Goal: Share content: Share content

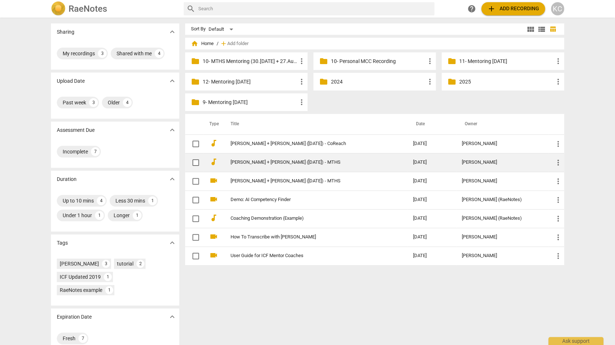
click at [262, 163] on link "[PERSON_NAME] + [PERSON_NAME] ([DATE]) - MTHS" at bounding box center [308, 162] width 156 height 5
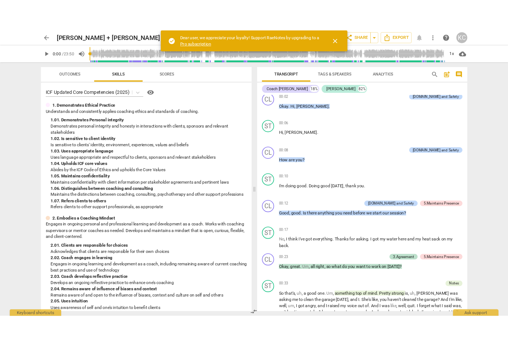
scroll to position [1, 0]
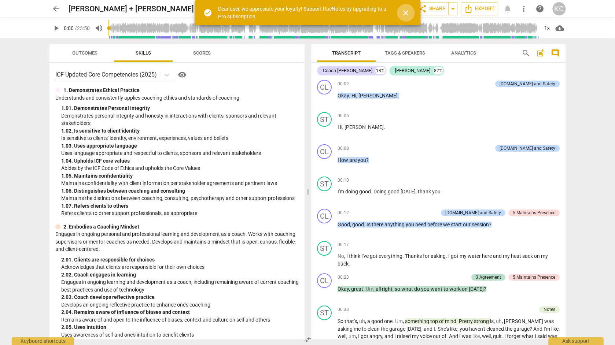
click at [403, 12] on span "close" at bounding box center [405, 12] width 9 height 9
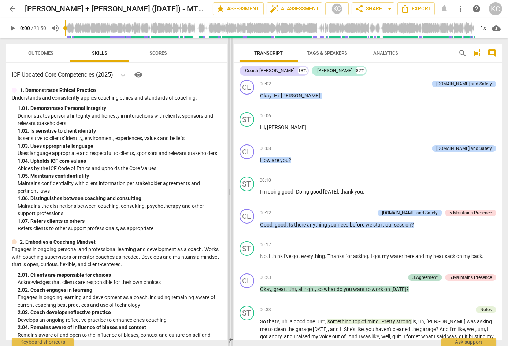
drag, startPoint x: 254, startPoint y: 193, endPoint x: 229, endPoint y: 194, distance: 24.6
click at [229, 194] on span at bounding box center [230, 191] width 4 height 307
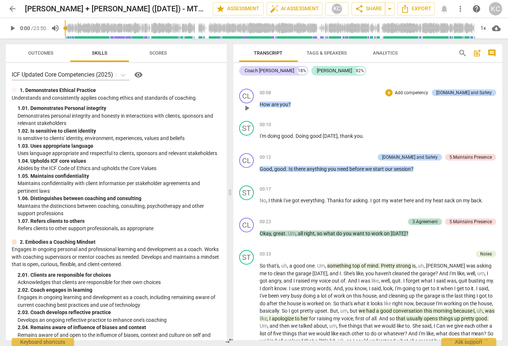
scroll to position [66, 0]
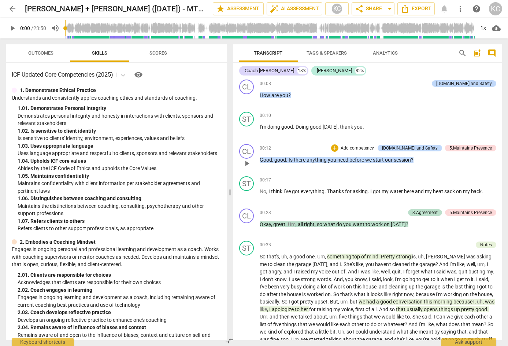
click at [299, 160] on span "there" at bounding box center [300, 160] width 13 height 6
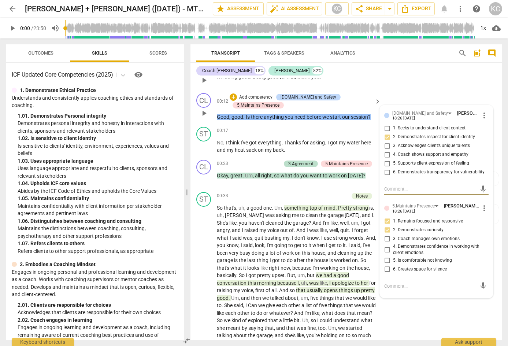
scroll to position [132, 0]
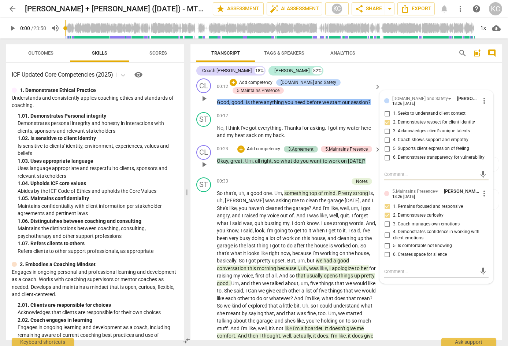
click at [317, 158] on span "want" at bounding box center [316, 161] width 13 height 6
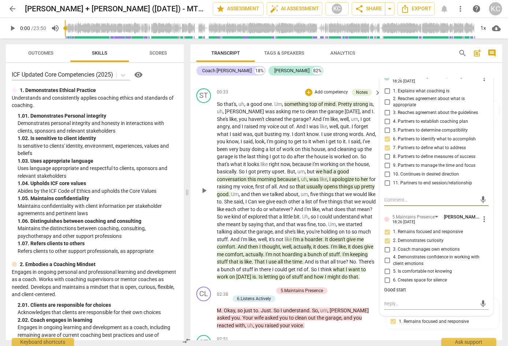
scroll to position [226, 0]
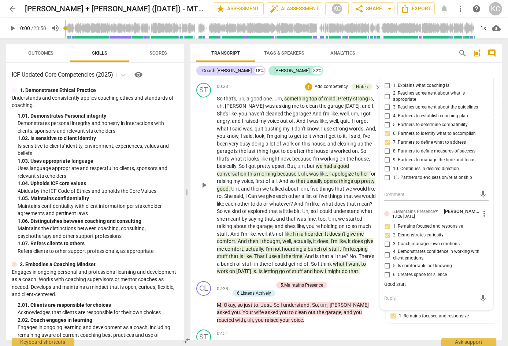
click at [337, 96] on span "." at bounding box center [337, 99] width 3 height 6
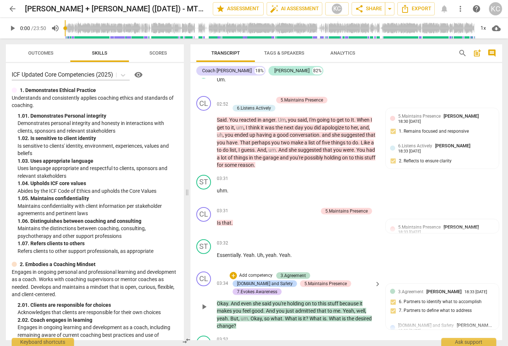
scroll to position [500, 0]
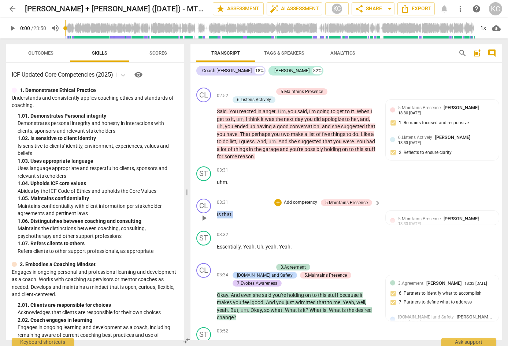
drag, startPoint x: 236, startPoint y: 194, endPoint x: 213, endPoint y: 194, distance: 23.1
click at [213, 196] on div "CL play_arrow pause 03:31 + Add competency 5.Maintains Presence keyboard_arrow_…" at bounding box center [346, 212] width 312 height 32
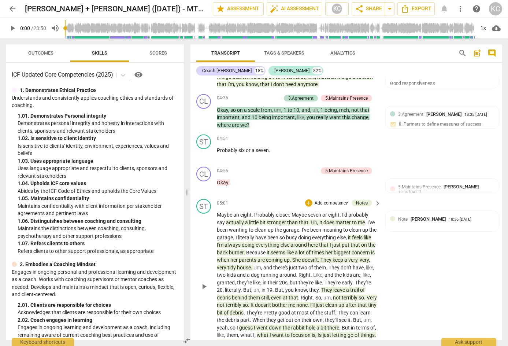
scroll to position [863, 0]
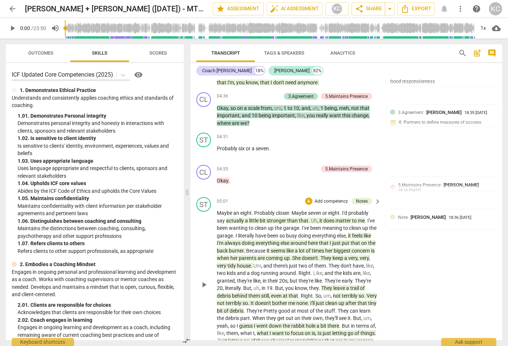
click at [315, 218] on span "Uh" at bounding box center [314, 221] width 6 height 6
drag, startPoint x: 269, startPoint y: 123, endPoint x: 239, endPoint y: 122, distance: 30.0
click at [239, 145] on p "Probably six or a seven ." at bounding box center [297, 149] width 160 height 8
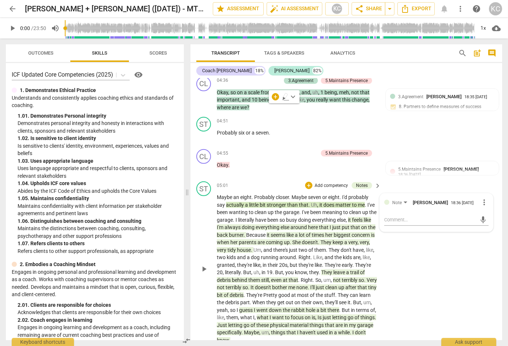
click at [244, 232] on span "burner" at bounding box center [236, 235] width 15 height 6
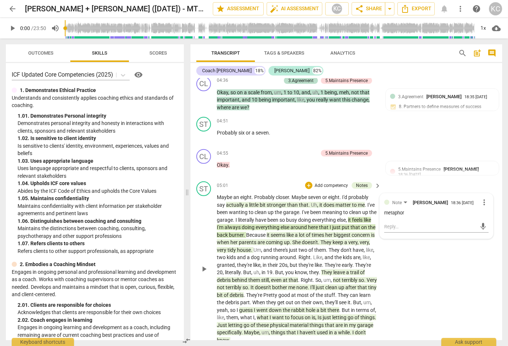
click at [258, 239] on span "parents" at bounding box center [248, 242] width 19 height 6
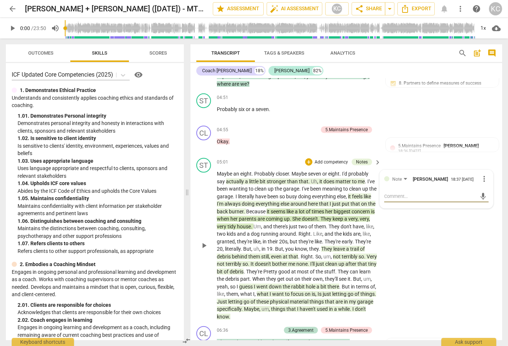
scroll to position [905, 0]
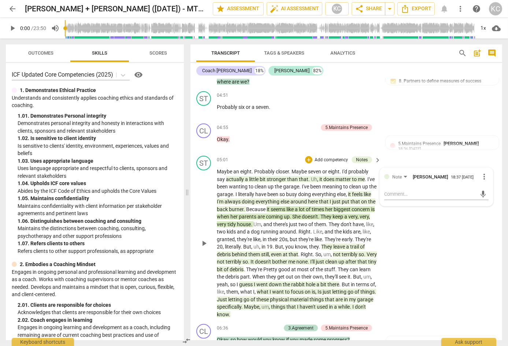
click at [296, 215] on p "Maybe an eight . Probably closer . Maybe seven or eight . I'd probably say actu…" at bounding box center [297, 243] width 160 height 150
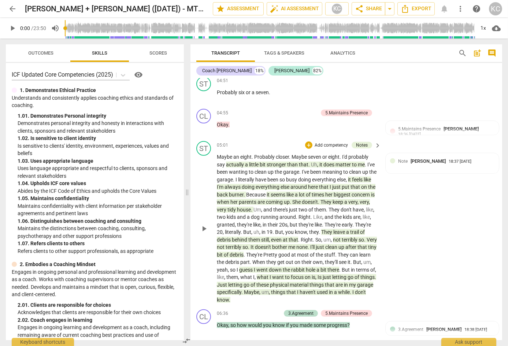
scroll to position [923, 0]
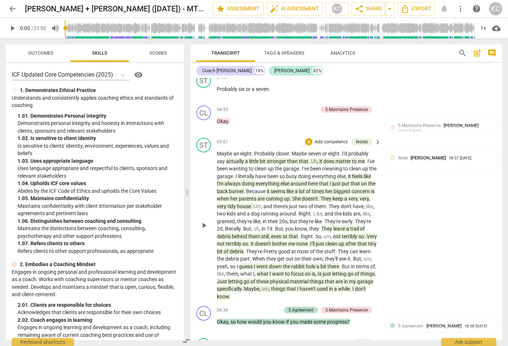
click at [232, 233] on span "debris" at bounding box center [224, 236] width 15 height 6
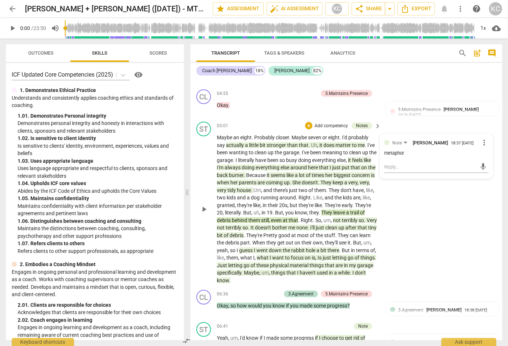
scroll to position [944, 0]
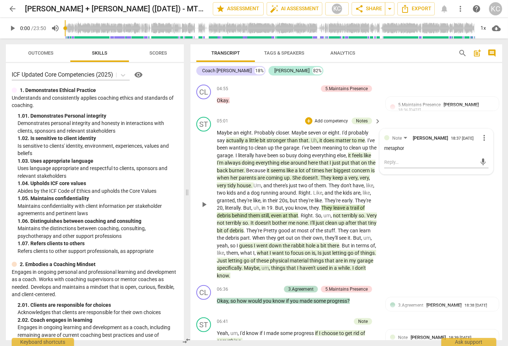
click at [339, 243] on span "there" at bounding box center [334, 246] width 12 height 6
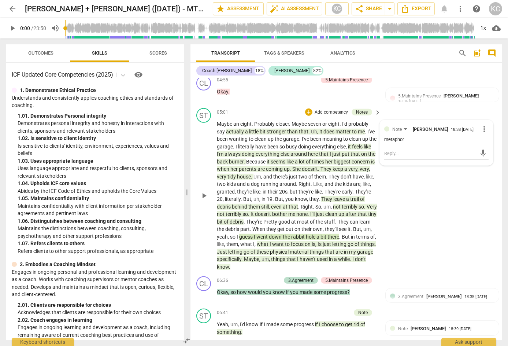
scroll to position [954, 0]
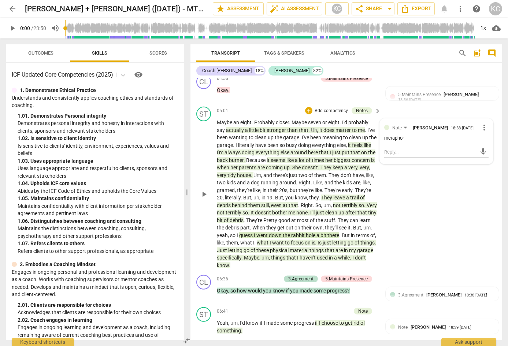
click at [317, 255] on span "haven't" at bounding box center [308, 258] width 17 height 6
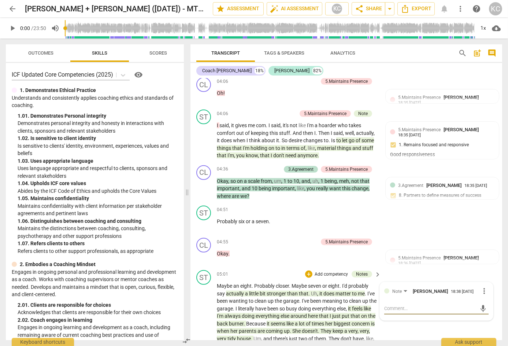
scroll to position [787, 0]
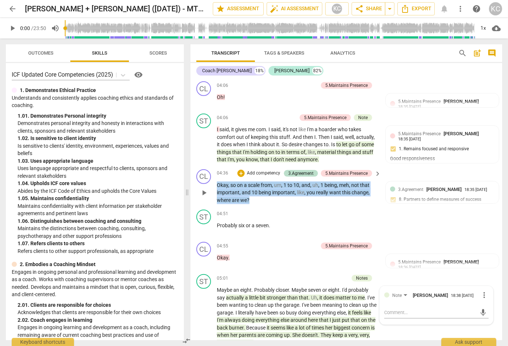
drag, startPoint x: 258, startPoint y: 174, endPoint x: 215, endPoint y: 158, distance: 45.8
click at [215, 166] on div "CL play_arrow pause 04:36 + Add competency 3.Agreement 5.Maintains Presence key…" at bounding box center [346, 186] width 312 height 41
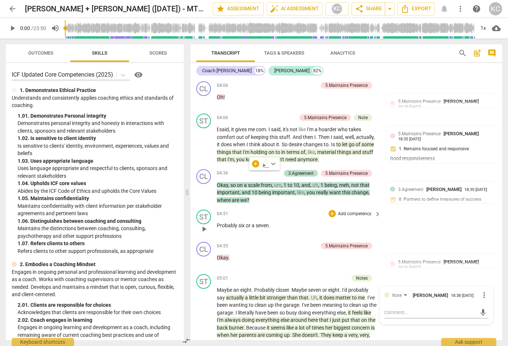
click at [418, 211] on div "ST play_arrow pause 04:51 + Add competency keyboard_arrow_right Probably six or…" at bounding box center [346, 223] width 312 height 32
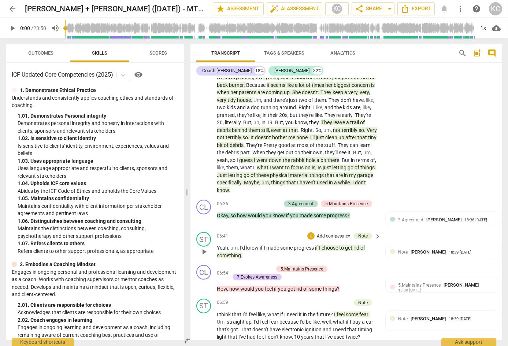
scroll to position [1030, 0]
click at [347, 244] on span "get" at bounding box center [349, 247] width 8 height 6
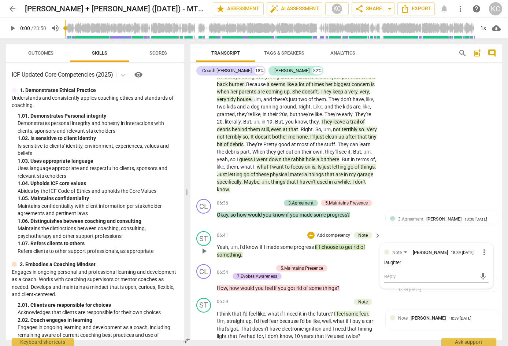
click at [342, 243] on p "Yeah , um , I'd know if I made some progress if I choose to get rid of somethin…" at bounding box center [297, 250] width 160 height 15
click at [313, 244] on span "progress" at bounding box center [304, 247] width 21 height 6
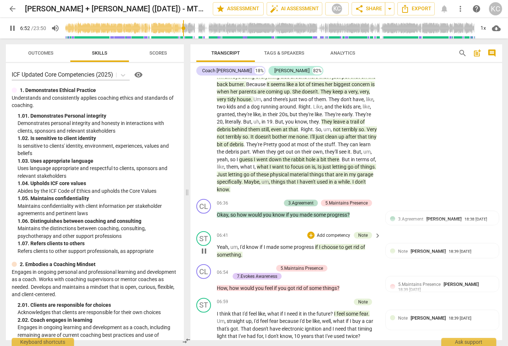
click at [202, 247] on span "pause" at bounding box center [204, 251] width 9 height 9
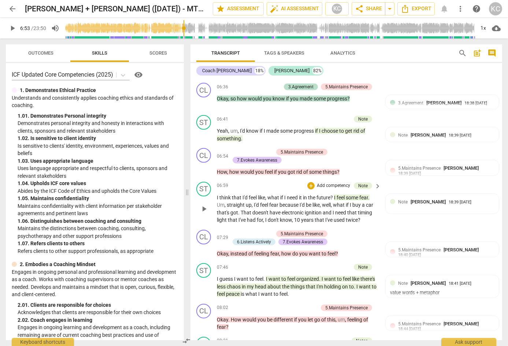
scroll to position [1147, 0]
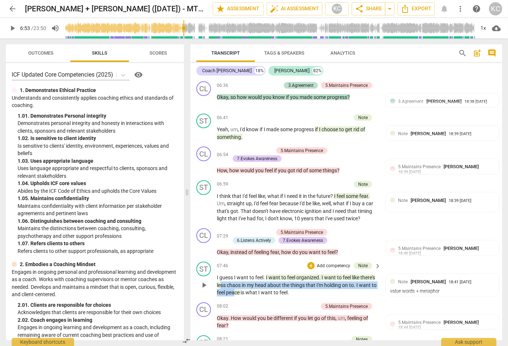
drag, startPoint x: 222, startPoint y: 257, endPoint x: 232, endPoint y: 263, distance: 12.0
click at [233, 274] on p "I guess I want to feel . I want to feel organized . I want to feel like there's…" at bounding box center [297, 285] width 160 height 23
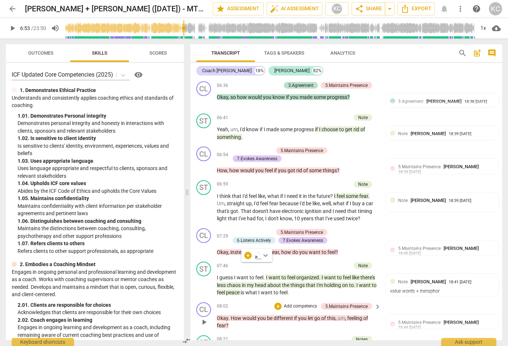
click at [312, 299] on div "CL play_arrow pause 08:02 + Add competency 5.Maintains Presence keyboard_arrow_…" at bounding box center [346, 315] width 312 height 33
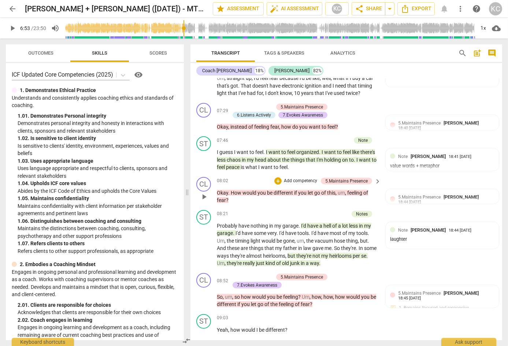
scroll to position [1279, 0]
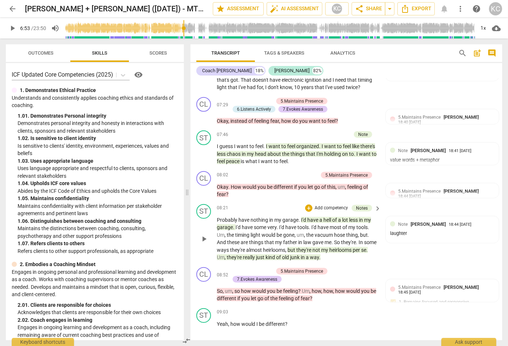
click at [299, 217] on span "." at bounding box center [300, 220] width 3 height 6
click at [204, 234] on span "pause" at bounding box center [204, 238] width 9 height 9
click at [265, 254] on span "just" at bounding box center [261, 257] width 10 height 6
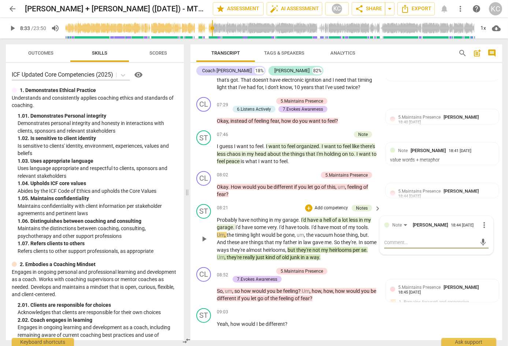
click at [347, 231] on p "Probably have nothing in my garage . I'd have a hell of a lot less in my garage…" at bounding box center [297, 238] width 160 height 45
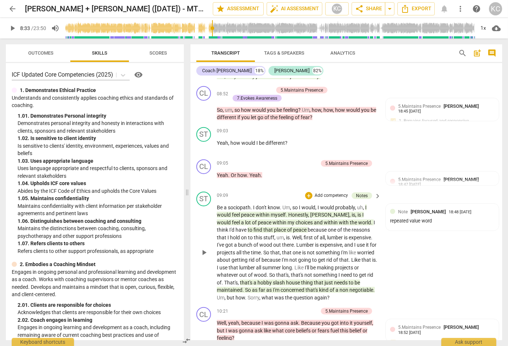
scroll to position [1461, 0]
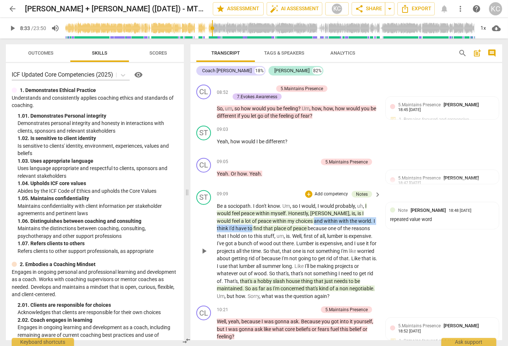
drag, startPoint x: 288, startPoint y: 191, endPoint x: 232, endPoint y: 197, distance: 56.3
click at [232, 202] on p "Be a sociopath . I don't know . Um , so I would , I would probably , uh , I wou…" at bounding box center [297, 251] width 160 height 98
click at [308, 225] on span "because" at bounding box center [318, 228] width 20 height 6
click at [314, 218] on span "and" at bounding box center [319, 221] width 10 height 6
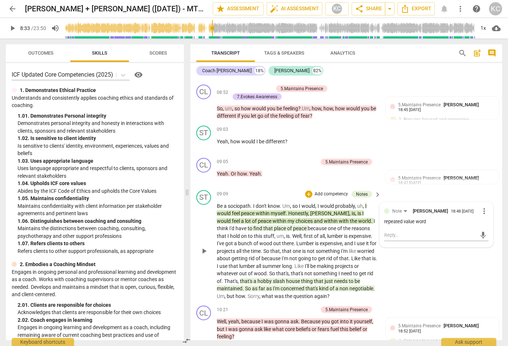
click at [308, 225] on span "because" at bounding box center [318, 228] width 20 height 6
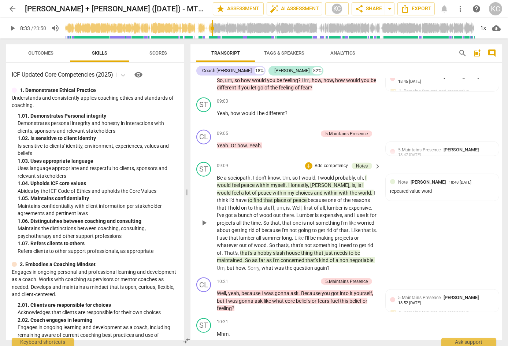
scroll to position [1492, 0]
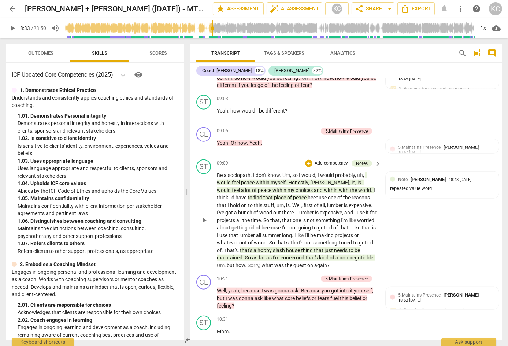
click at [293, 195] on span "peace" at bounding box center [300, 198] width 15 height 6
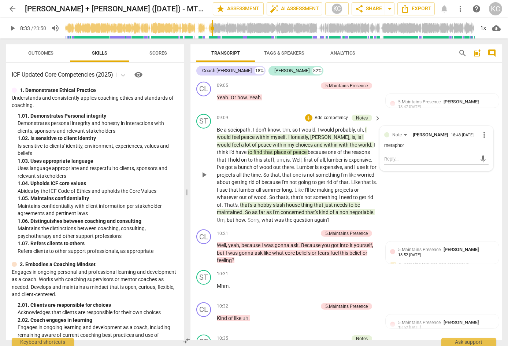
scroll to position [1539, 0]
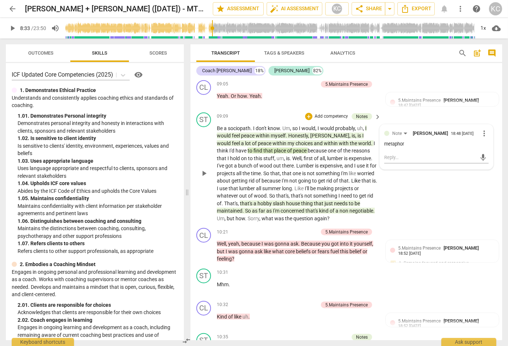
click at [252, 178] on p "Be a sociopath . I don't know . Um , so I would , I would probably , uh , I wou…" at bounding box center [297, 174] width 160 height 98
click at [319, 208] on span "kind" at bounding box center [324, 211] width 11 height 6
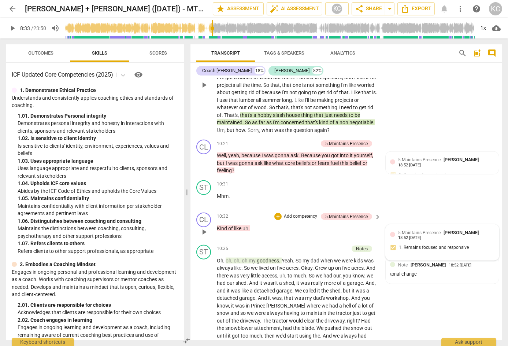
scroll to position [1629, 0]
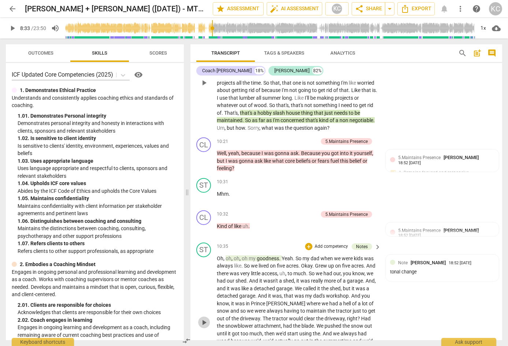
click at [203, 318] on span "play_arrow" at bounding box center [204, 322] width 9 height 9
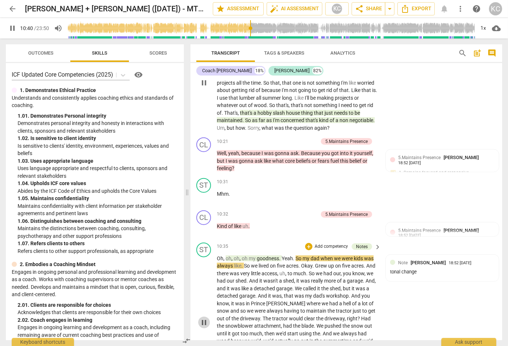
click at [203, 318] on span "pause" at bounding box center [204, 322] width 9 height 9
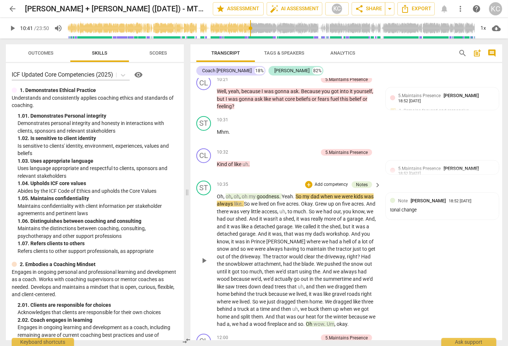
scroll to position [1699, 0]
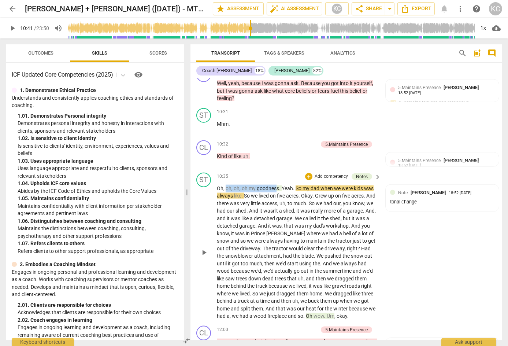
drag, startPoint x: 226, startPoint y: 159, endPoint x: 277, endPoint y: 160, distance: 50.9
click at [277, 185] on p "Oh , oh , oh , oh my goodness . Yeah . So my dad when we were kids was always l…" at bounding box center [297, 252] width 160 height 135
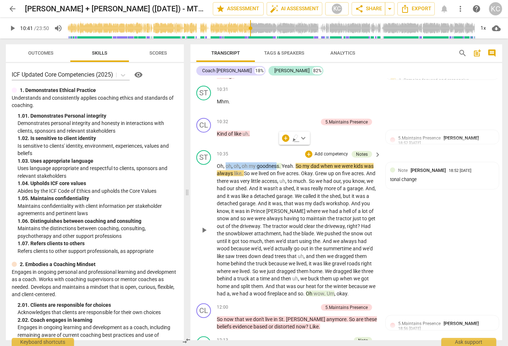
scroll to position [1723, 0]
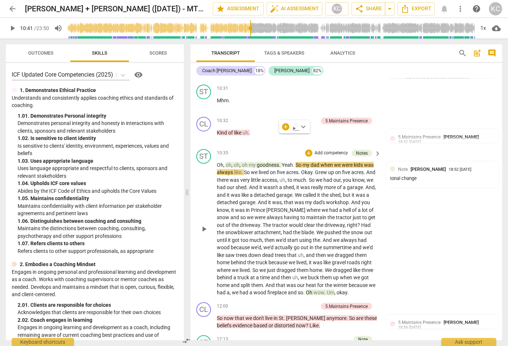
click at [314, 289] on span "wow" at bounding box center [319, 292] width 11 height 6
click at [288, 289] on span "and" at bounding box center [293, 292] width 10 height 6
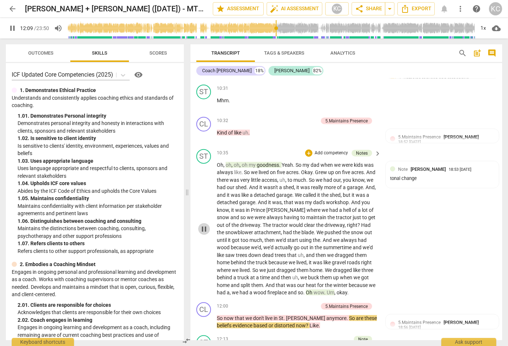
click at [203, 225] on span "pause" at bounding box center [204, 229] width 9 height 9
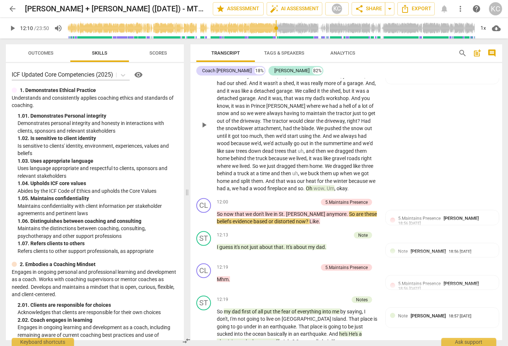
scroll to position [1827, 0]
click at [257, 243] on span "just" at bounding box center [255, 246] width 10 height 6
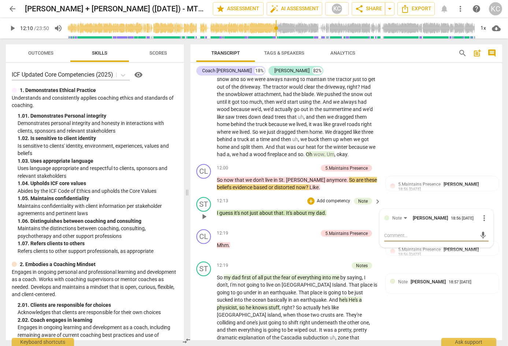
scroll to position [1864, 0]
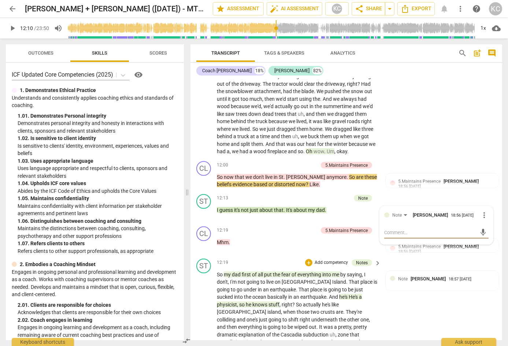
click at [285, 271] on span "fear" at bounding box center [286, 274] width 10 height 6
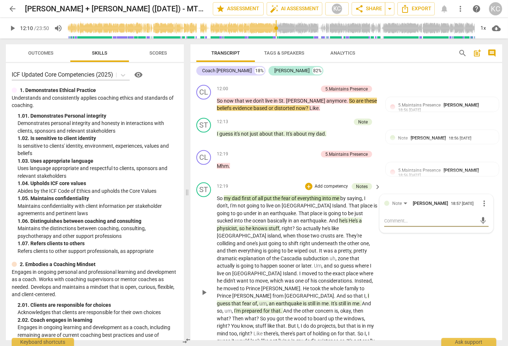
scroll to position [1943, 0]
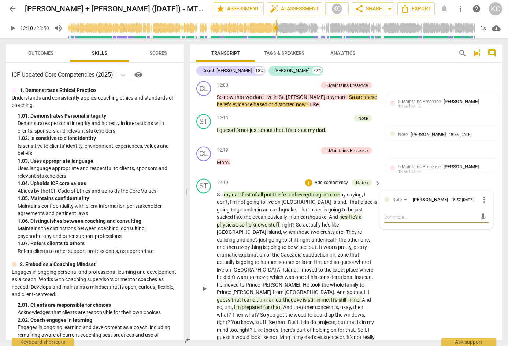
click at [252, 222] on span "knows" at bounding box center [260, 225] width 16 height 6
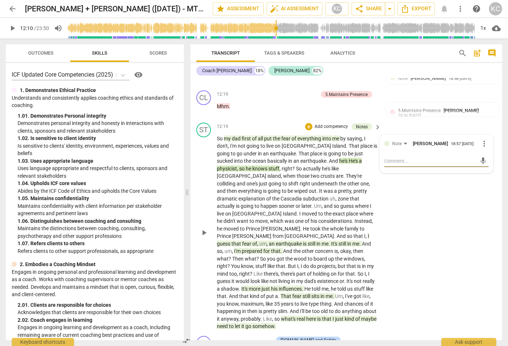
scroll to position [2000, 0]
click at [263, 248] on span "for" at bounding box center [267, 251] width 8 height 6
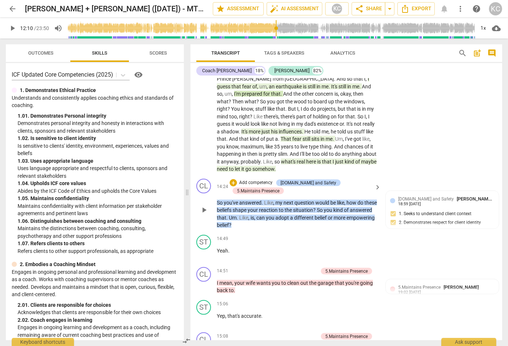
scroll to position [2163, 0]
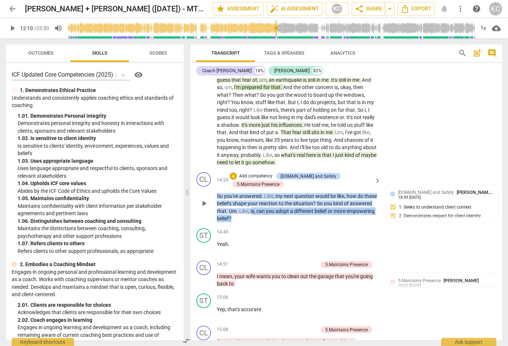
drag, startPoint x: 263, startPoint y: 184, endPoint x: 275, endPoint y: 176, distance: 14.0
click at [275, 192] on p "So you've answered . Like , my next question would be like , how do these belie…" at bounding box center [297, 207] width 160 height 30
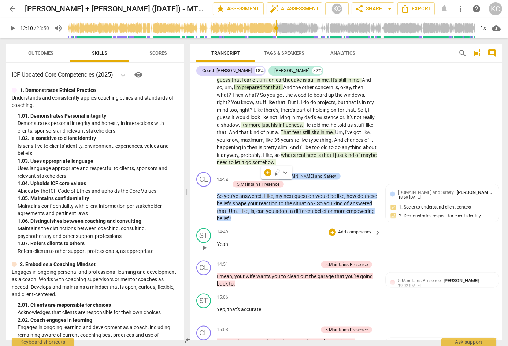
click at [280, 225] on div "ST play_arrow pause 14:49 + Add competency keyboard_arrow_right Yeah ." at bounding box center [346, 241] width 312 height 32
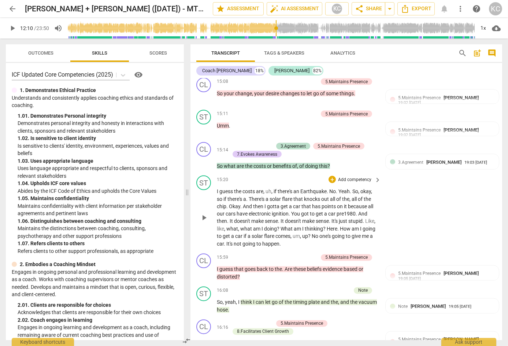
scroll to position [2426, 0]
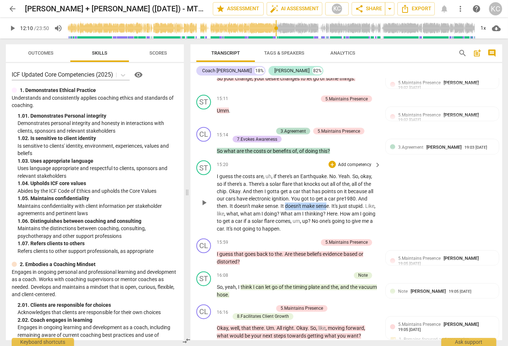
drag, startPoint x: 287, startPoint y: 169, endPoint x: 327, endPoint y: 166, distance: 40.0
click at [327, 173] on p "I guess the costs are , uh , if there's an Earthquake . No . Yeah . So , okay ,…" at bounding box center [297, 203] width 160 height 60
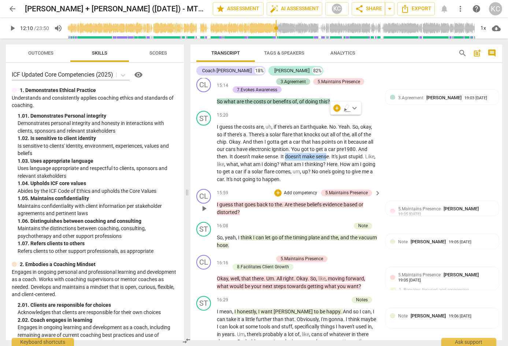
scroll to position [2482, 0]
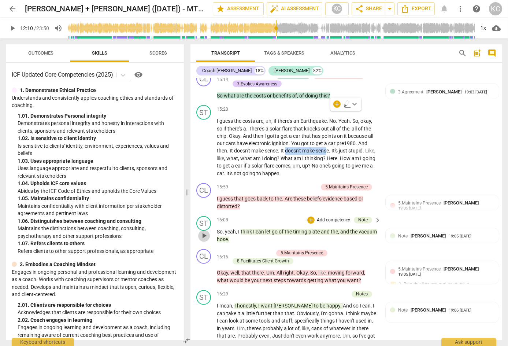
click at [204, 232] on span "play_arrow" at bounding box center [204, 236] width 9 height 9
click at [204, 232] on span "pause" at bounding box center [204, 236] width 9 height 9
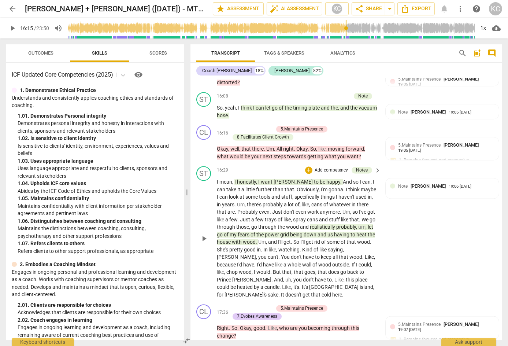
scroll to position [2606, 0]
click at [316, 231] on span "down" at bounding box center [311, 234] width 14 height 6
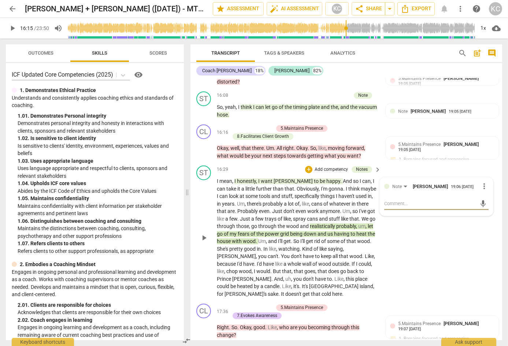
click at [427, 204] on div "ST play_arrow pause 16:29 + Add competency Notes keyboard_arrow_right I mean , …" at bounding box center [346, 232] width 312 height 138
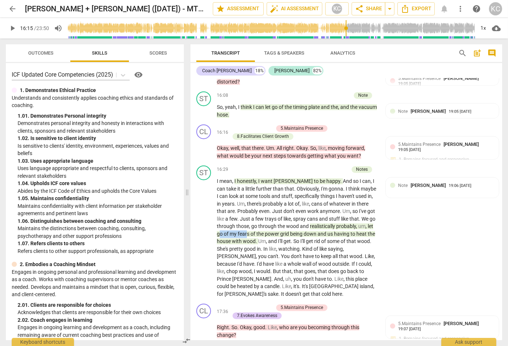
drag, startPoint x: 221, startPoint y: 198, endPoint x: 247, endPoint y: 198, distance: 26.7
click at [247, 198] on p "I mean , I honestly , I want [PERSON_NAME] to be happy . And so I can , I can t…" at bounding box center [297, 238] width 160 height 120
click at [410, 202] on div "ST play_arrow pause 16:29 + Add competency Notes keyboard_arrow_right I mean , …" at bounding box center [346, 232] width 312 height 138
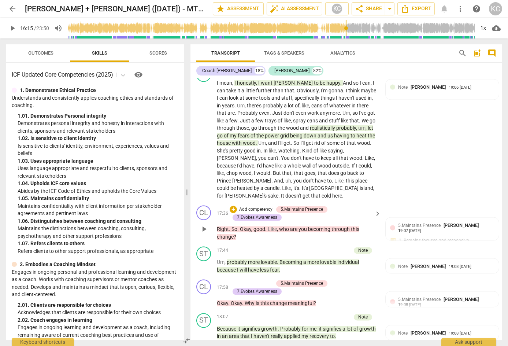
scroll to position [2717, 0]
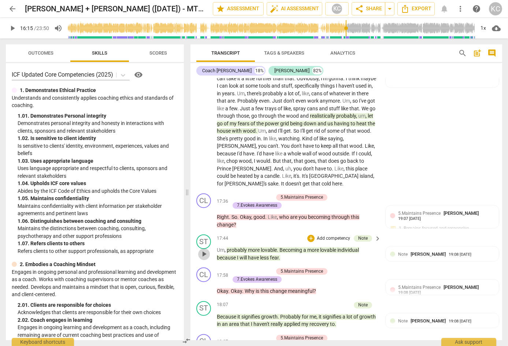
click at [203, 249] on span "play_arrow" at bounding box center [204, 253] width 9 height 9
click at [203, 249] on span "pause" at bounding box center [204, 253] width 9 height 9
type input "1075"
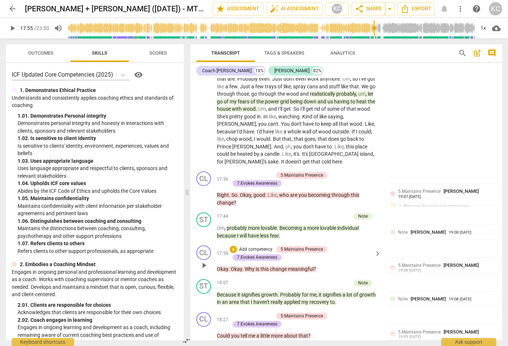
scroll to position [2739, 0]
drag, startPoint x: 326, startPoint y: 222, endPoint x: 237, endPoint y: 222, distance: 89.0
click at [237, 265] on p "Okay . Okay . Why is this change meaningful ?" at bounding box center [297, 269] width 160 height 8
click at [340, 275] on div "ST play_arrow pause 18:07 + Add competency Note keyboard_arrow_right Because it…" at bounding box center [346, 291] width 312 height 33
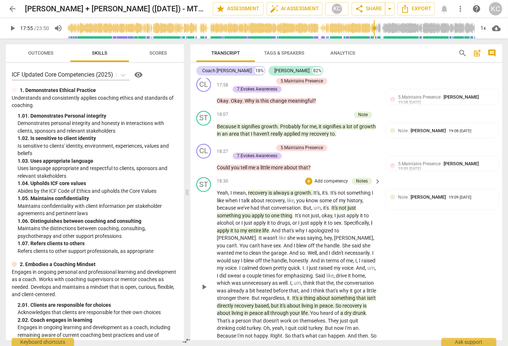
scroll to position [2909, 0]
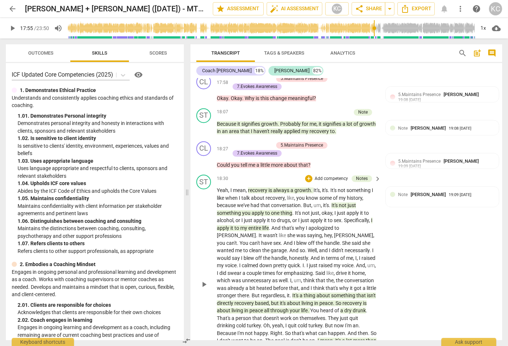
click at [244, 225] on span "my" at bounding box center [244, 228] width 8 height 6
click at [340, 240] on span "." at bounding box center [341, 243] width 3 height 6
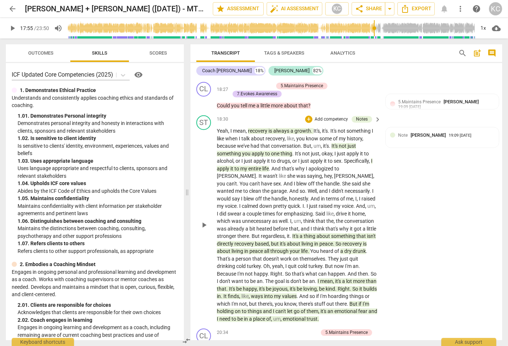
scroll to position [2971, 0]
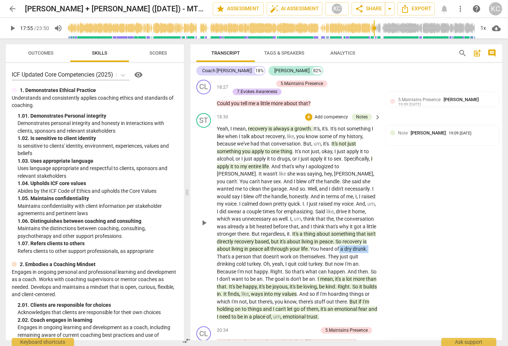
drag, startPoint x: 326, startPoint y: 204, endPoint x: 356, endPoint y: 204, distance: 30.0
click at [356, 204] on p "Yeah , I mean , recovery is always a growth . It's , it's . It's not something …" at bounding box center [297, 222] width 160 height 195
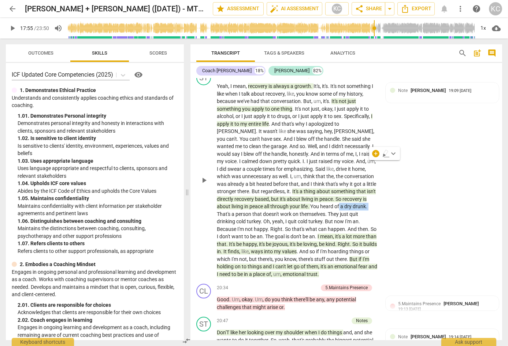
scroll to position [3014, 0]
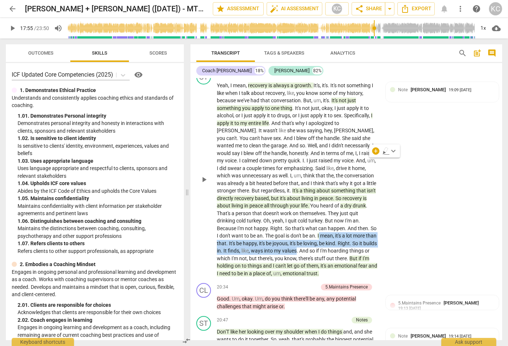
drag, startPoint x: 285, startPoint y: 205, endPoint x: 286, endPoint y: 189, distance: 16.2
click at [286, 189] on p "Yeah , I mean , recovery is always a growth . It's , it's . It's not something …" at bounding box center [297, 179] width 160 height 195
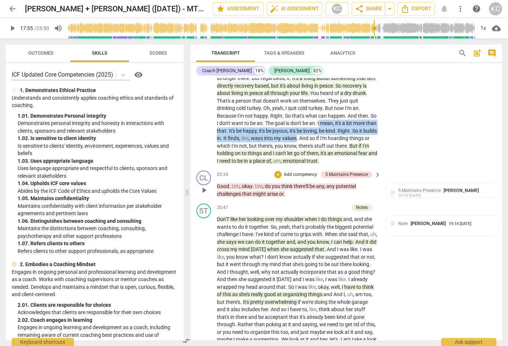
scroll to position [3129, 0]
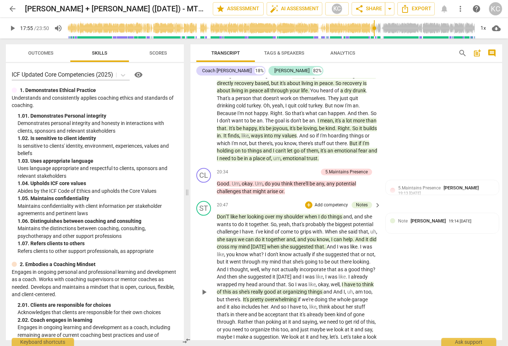
click at [295, 214] on span "shoulder" at bounding box center [294, 217] width 21 height 6
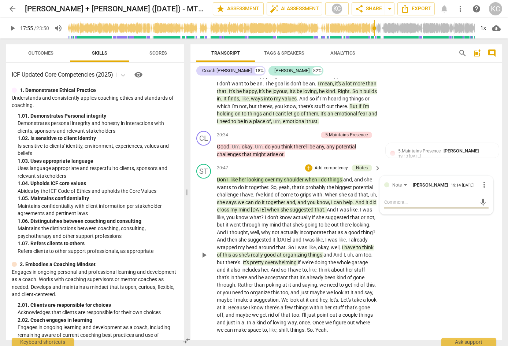
scroll to position [3167, 0]
click at [322, 175] on p "Don'T like her looking over my shoulder when I do things and , and she wants to…" at bounding box center [297, 254] width 160 height 158
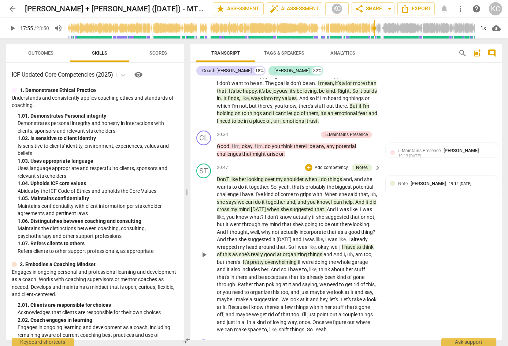
click at [287, 259] on span "overwhelming" at bounding box center [281, 262] width 33 height 6
click at [317, 266] on span "like" at bounding box center [312, 269] width 7 height 6
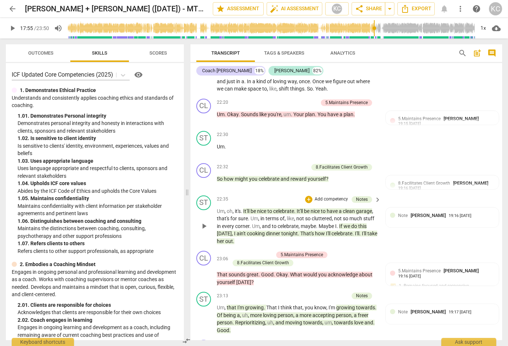
scroll to position [3409, 0]
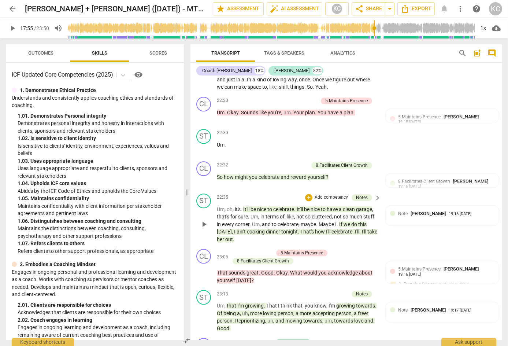
click at [315, 229] on span "how" at bounding box center [320, 232] width 11 height 6
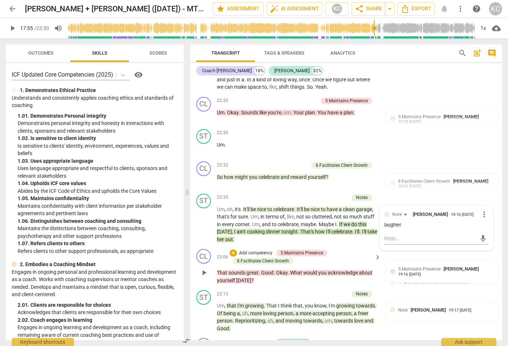
click at [334, 249] on div "+ Add competency 5.Maintains Presence 8.Facilitates Client Growth" at bounding box center [301, 257] width 143 height 16
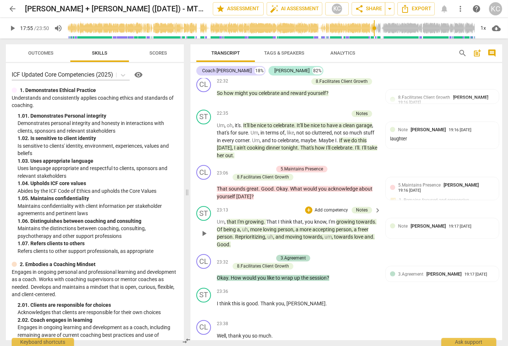
scroll to position [3494, 0]
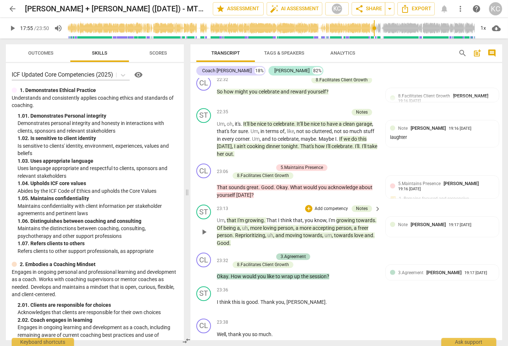
click at [333, 225] on span "accepting" at bounding box center [323, 228] width 23 height 6
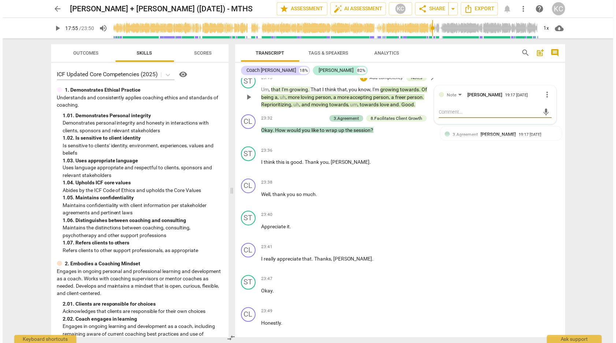
scroll to position [3466, 0]
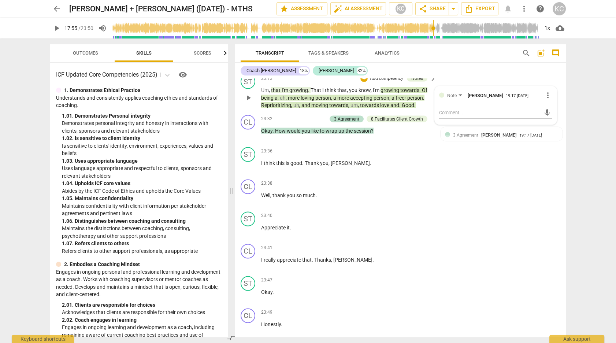
type input "1075"
click at [430, 5] on span "share Share" at bounding box center [432, 8] width 27 height 9
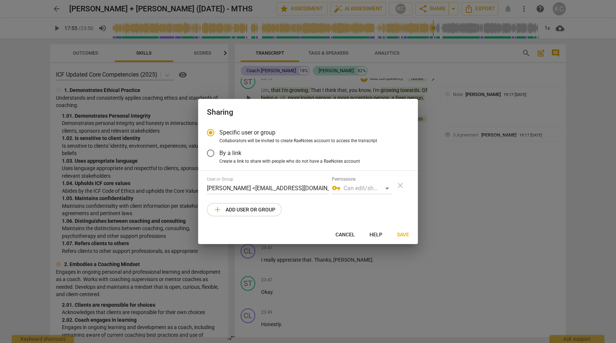
radio input "false"
click at [235, 157] on span "By a link" at bounding box center [230, 153] width 22 height 8
click at [219, 157] on input "By a link" at bounding box center [211, 153] width 18 height 18
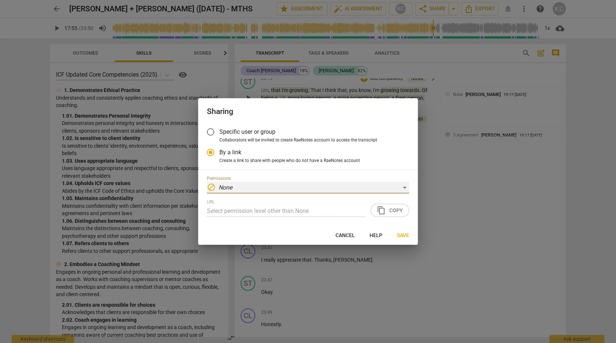
click at [246, 186] on div "block None" at bounding box center [308, 188] width 202 height 12
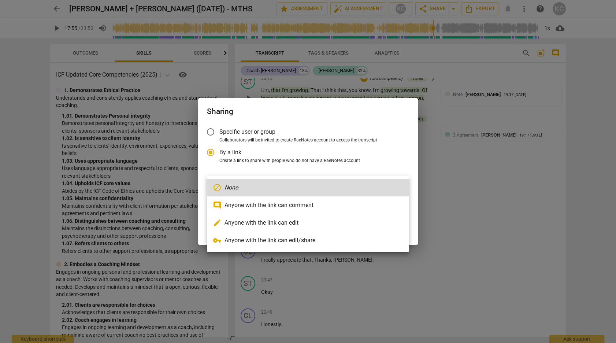
click at [244, 202] on li "comment Anyone with the link can comment" at bounding box center [308, 205] width 202 height 18
radio input "false"
type input "[URL][DOMAIN_NAME]"
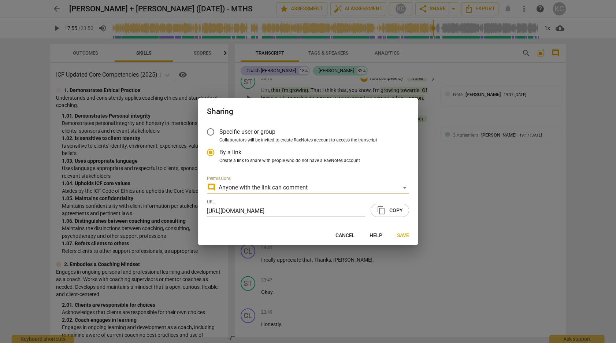
click at [394, 211] on span "content_copy Copy" at bounding box center [390, 210] width 26 height 9
click at [404, 233] on span "Save" at bounding box center [403, 235] width 12 height 7
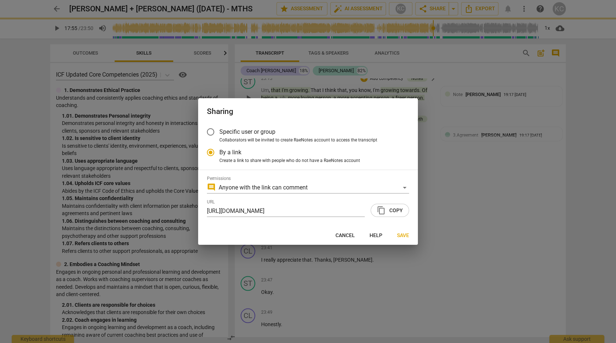
radio input "false"
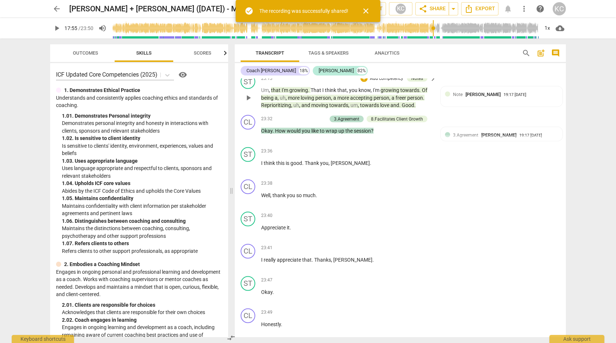
click at [56, 10] on span "arrow_back" at bounding box center [56, 8] width 9 height 9
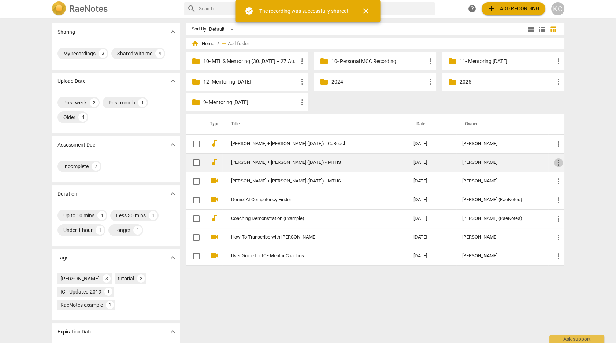
click at [558, 161] on span "more_vert" at bounding box center [558, 162] width 9 height 9
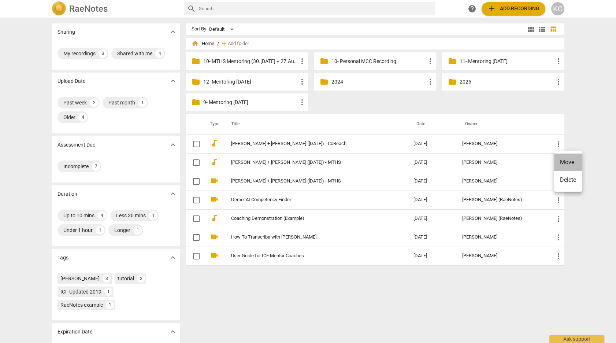
click at [562, 161] on li "Move" at bounding box center [568, 162] width 28 height 18
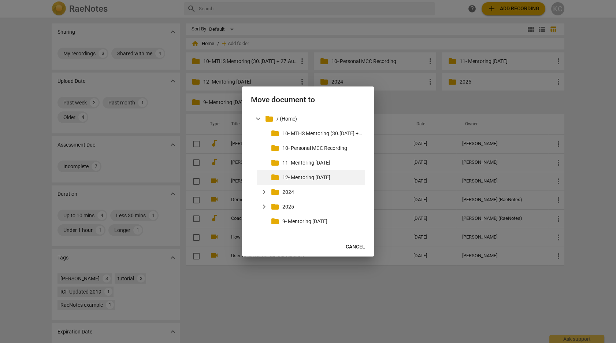
click at [301, 175] on p "12- Mentoring [DATE]" at bounding box center [322, 178] width 80 height 8
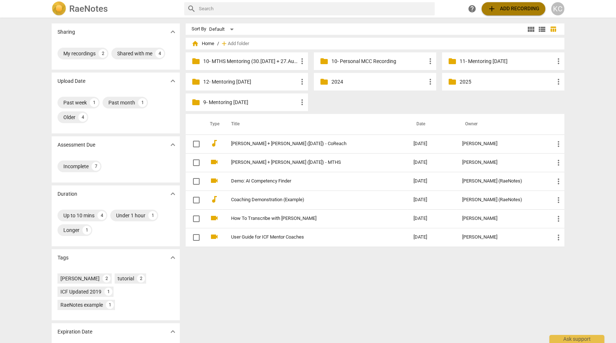
click at [509, 14] on button "add Add recording" at bounding box center [514, 8] width 64 height 13
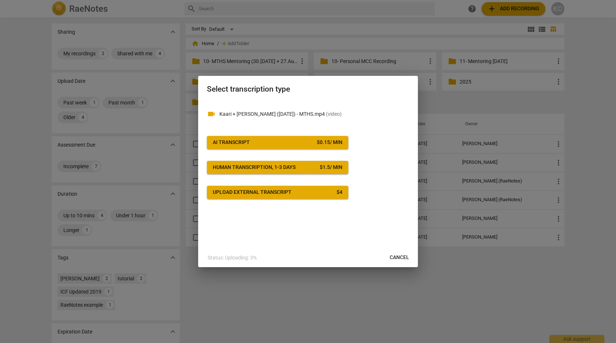
click at [236, 139] on div "AI Transcript" at bounding box center [231, 142] width 37 height 7
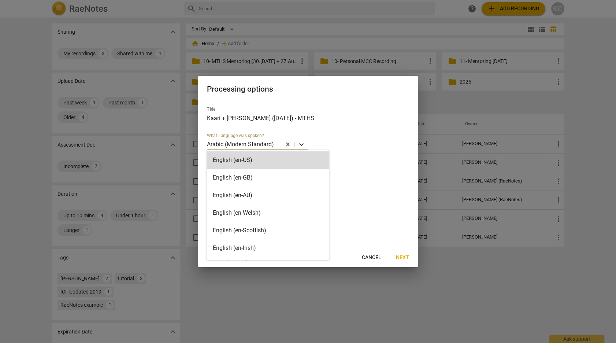
click at [301, 145] on icon at bounding box center [301, 144] width 7 height 7
click at [253, 162] on div "English (en-US)" at bounding box center [268, 160] width 122 height 18
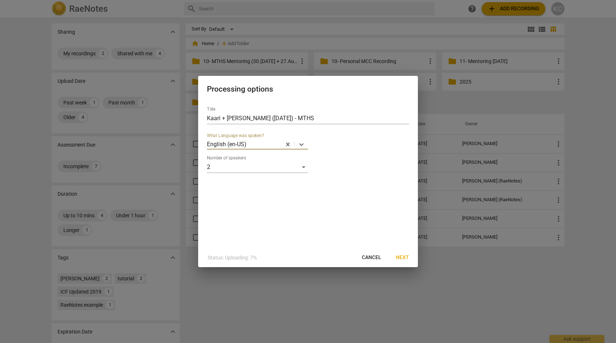
click at [401, 256] on span "Next" at bounding box center [402, 257] width 13 height 7
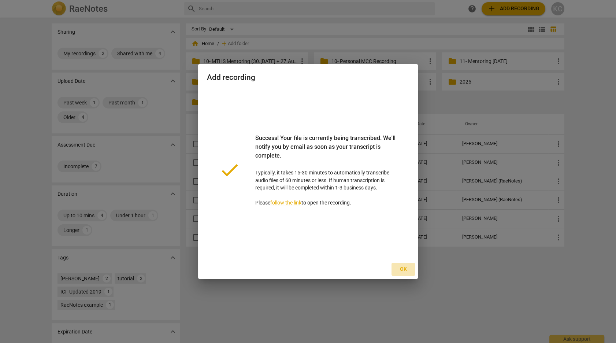
click at [400, 267] on span "Ok" at bounding box center [403, 269] width 12 height 7
